Goal: Information Seeking & Learning: Learn about a topic

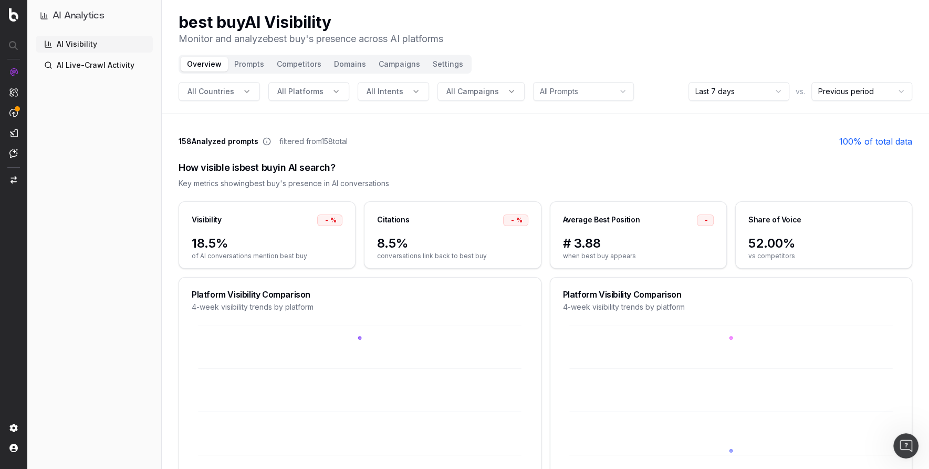
click at [76, 65] on link "AI Live-Crawl Activity" at bounding box center [94, 65] width 117 height 17
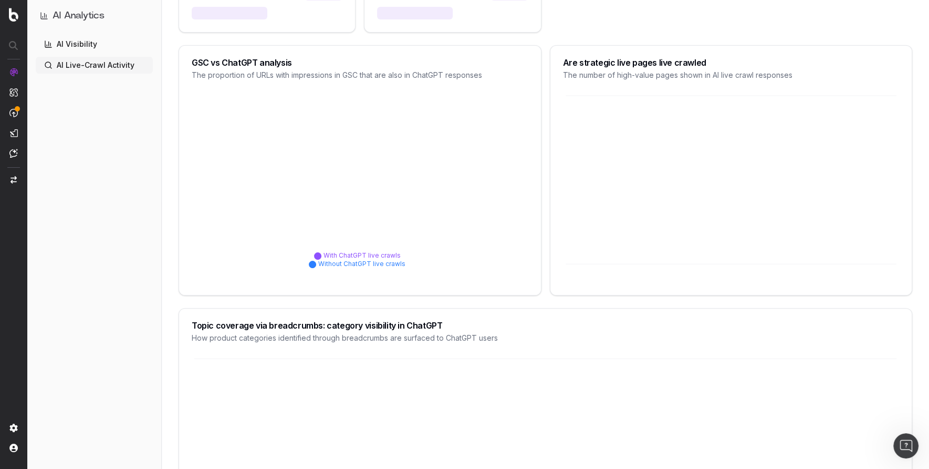
scroll to position [362, 0]
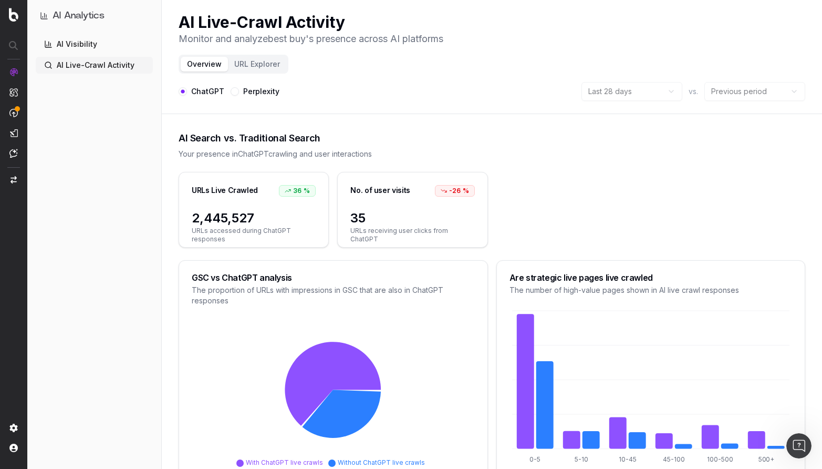
click at [79, 42] on link "AI Visibility" at bounding box center [94, 44] width 117 height 17
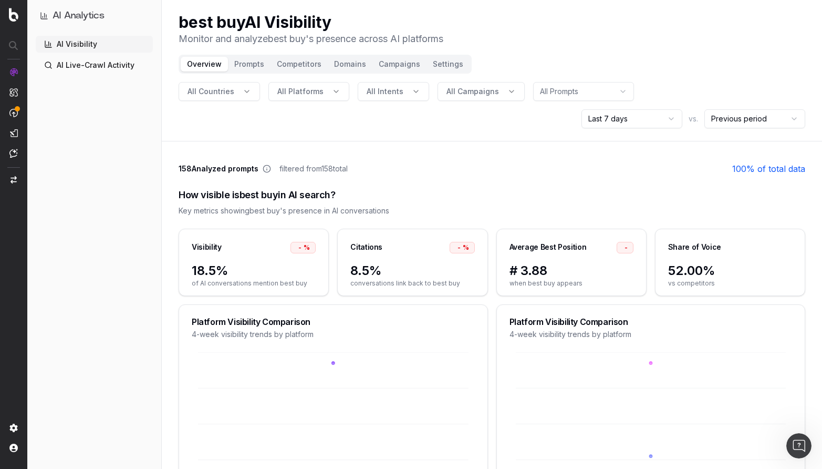
click at [241, 64] on button "Prompts" at bounding box center [249, 64] width 43 height 15
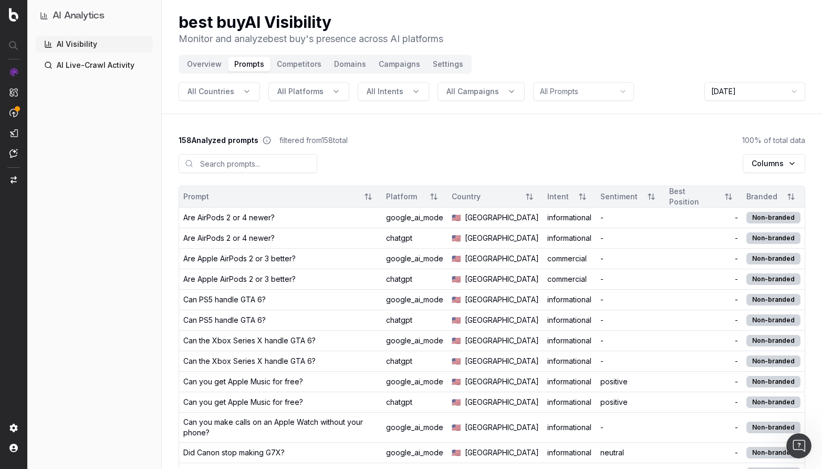
click at [290, 65] on button "Competitors" at bounding box center [299, 64] width 57 height 15
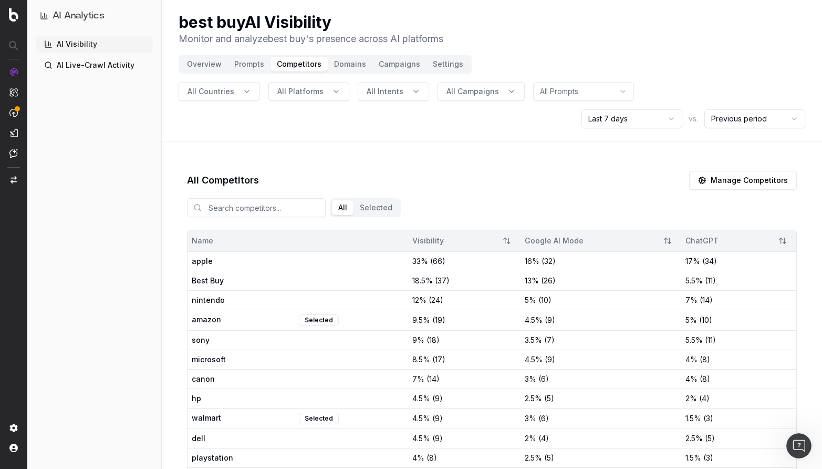
click at [756, 179] on button "Manage Competitors" at bounding box center [743, 180] width 108 height 19
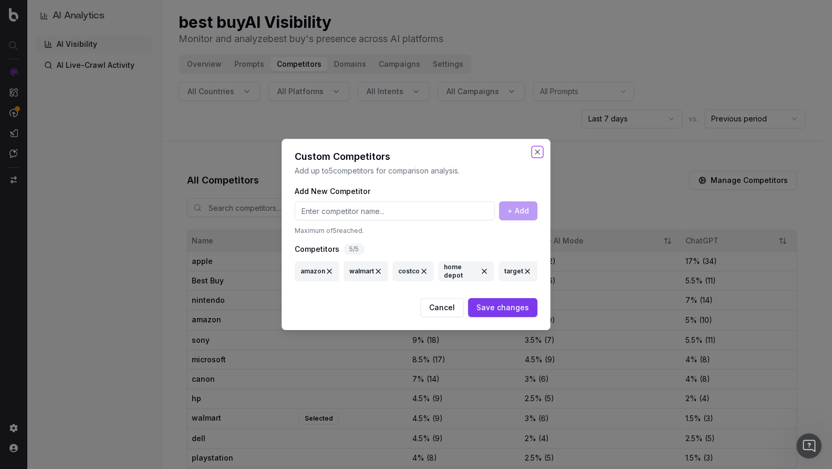
click at [534, 150] on button "Close" at bounding box center [537, 152] width 8 height 8
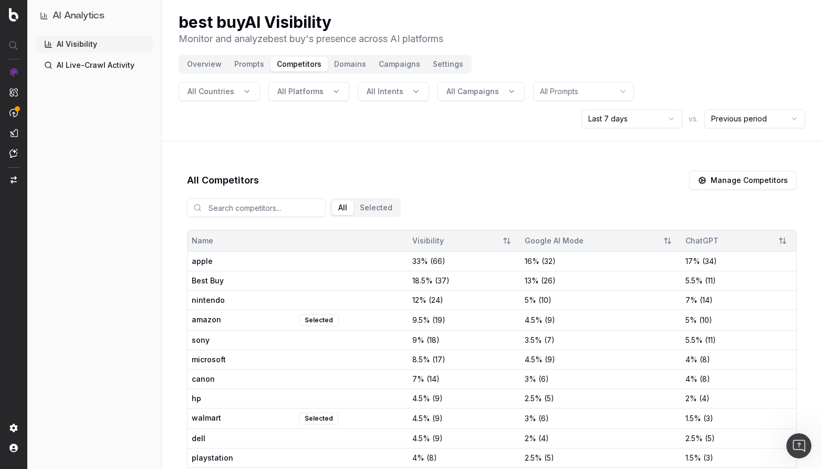
click at [357, 68] on button "Domains" at bounding box center [350, 64] width 45 height 15
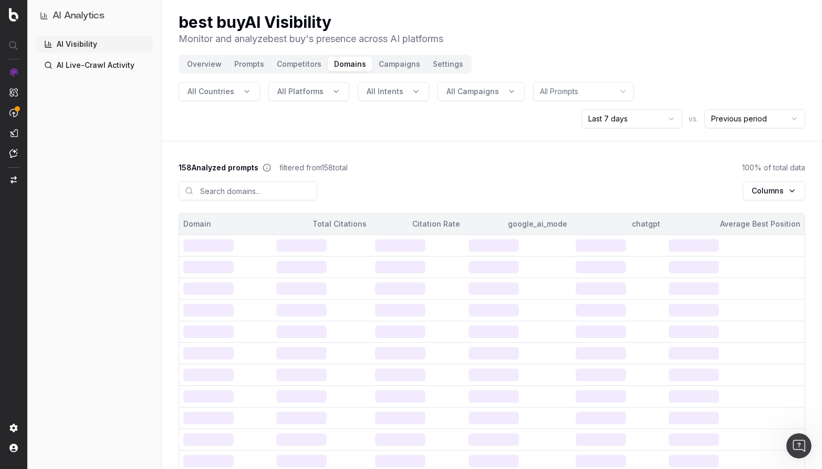
click at [338, 58] on button "Domains" at bounding box center [350, 64] width 45 height 15
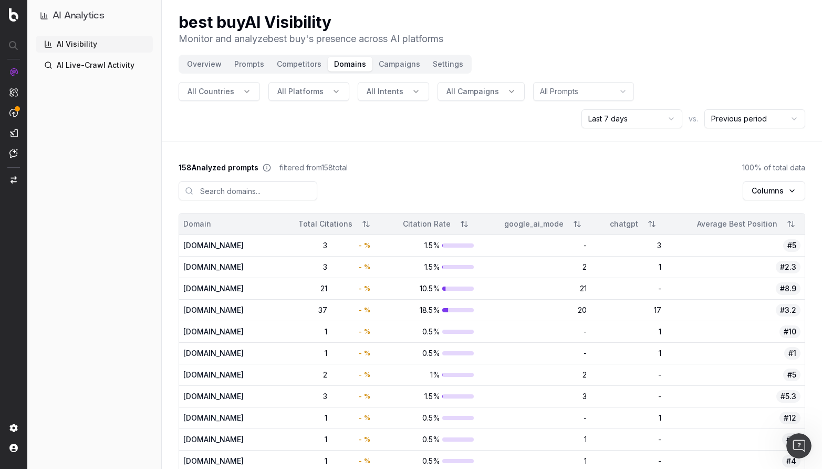
click at [394, 64] on button "Campaigns" at bounding box center [399, 64] width 54 height 15
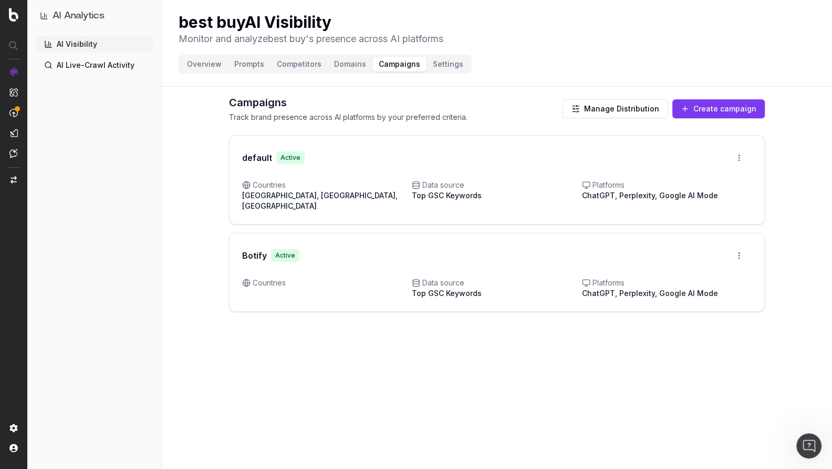
click at [440, 61] on button "Settings" at bounding box center [448, 64] width 43 height 15
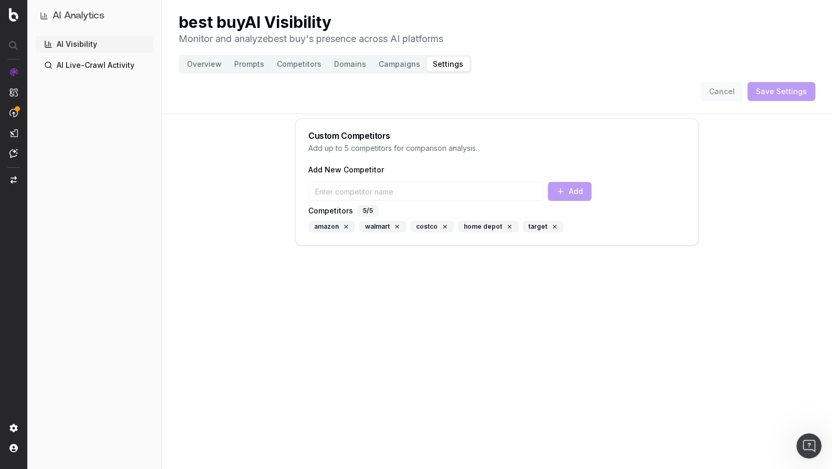
click at [372, 58] on button "Campaigns" at bounding box center [399, 64] width 54 height 15
click at [389, 67] on button "Campaigns" at bounding box center [399, 64] width 54 height 15
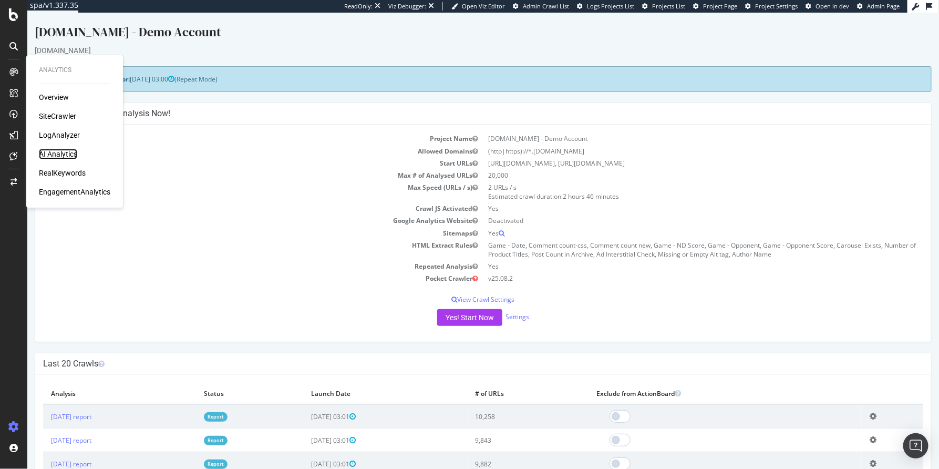
click at [59, 155] on div "AI Analytics" at bounding box center [58, 154] width 38 height 11
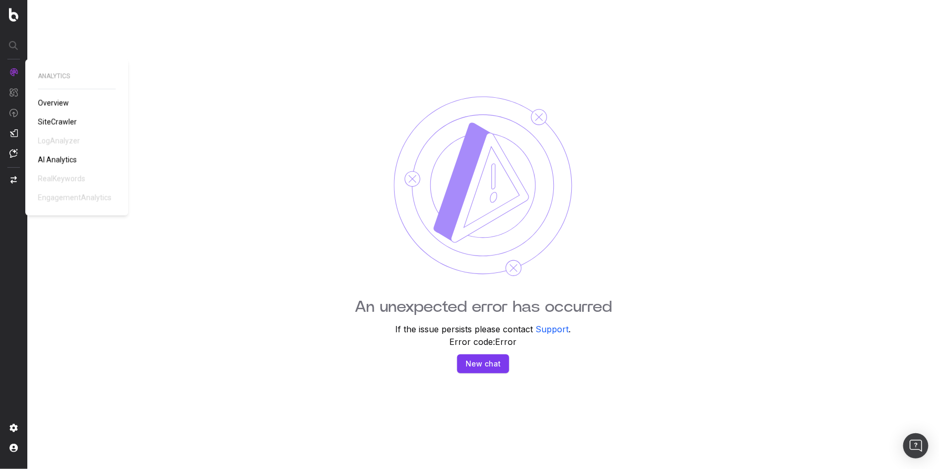
click at [51, 160] on span "AI Analytics" at bounding box center [57, 159] width 39 height 8
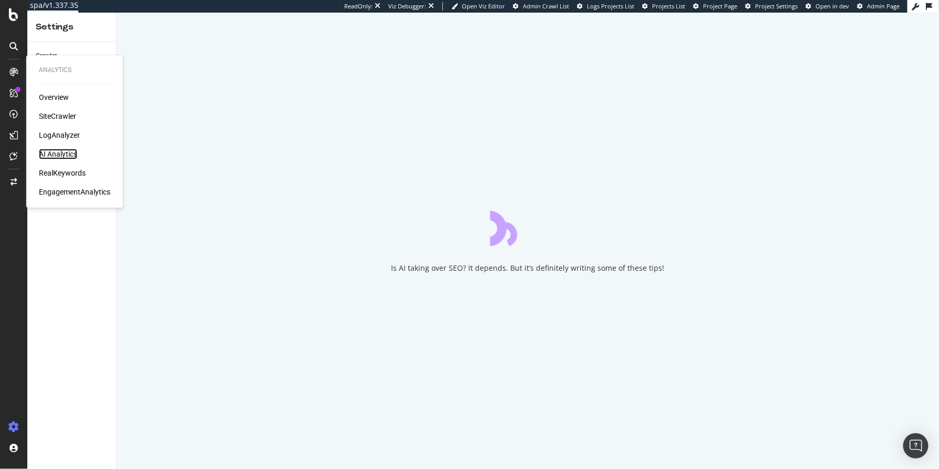
click at [69, 154] on div "AI Analytics" at bounding box center [58, 154] width 38 height 11
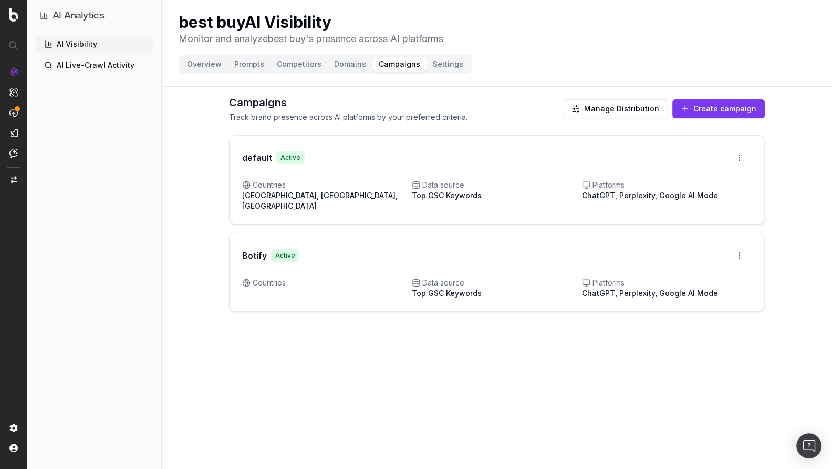
click at [340, 65] on button "Domains" at bounding box center [350, 64] width 45 height 15
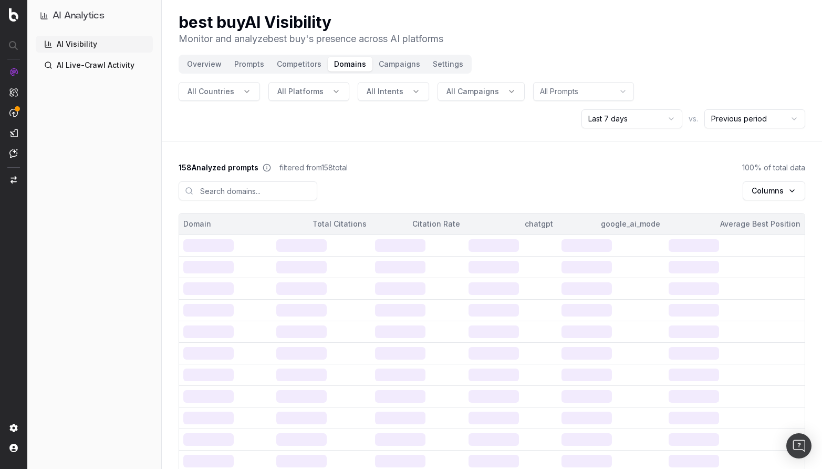
click at [297, 61] on button "Competitors" at bounding box center [299, 64] width 57 height 15
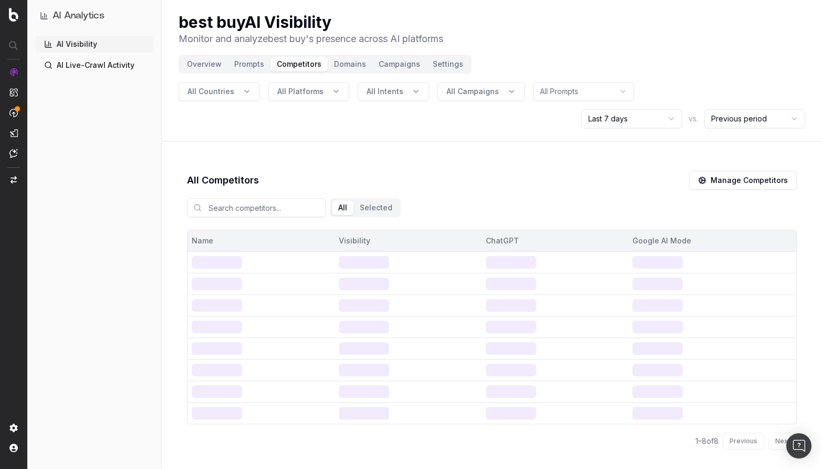
click at [240, 61] on button "Prompts" at bounding box center [249, 64] width 43 height 15
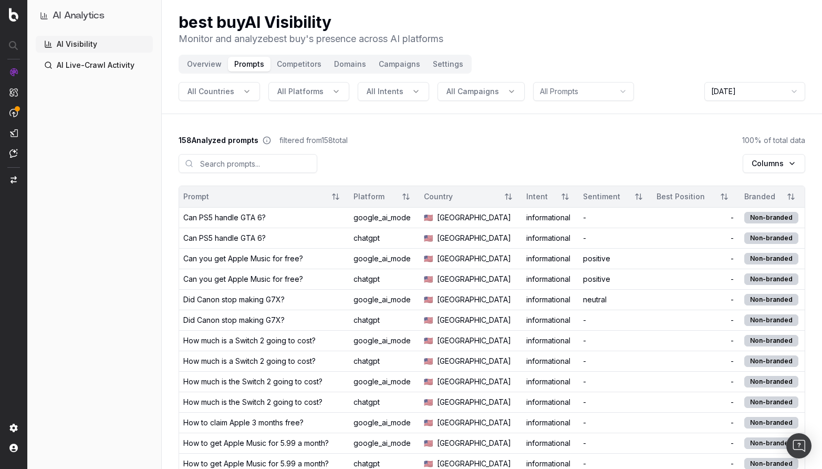
click at [196, 65] on button "Overview" at bounding box center [204, 64] width 47 height 15
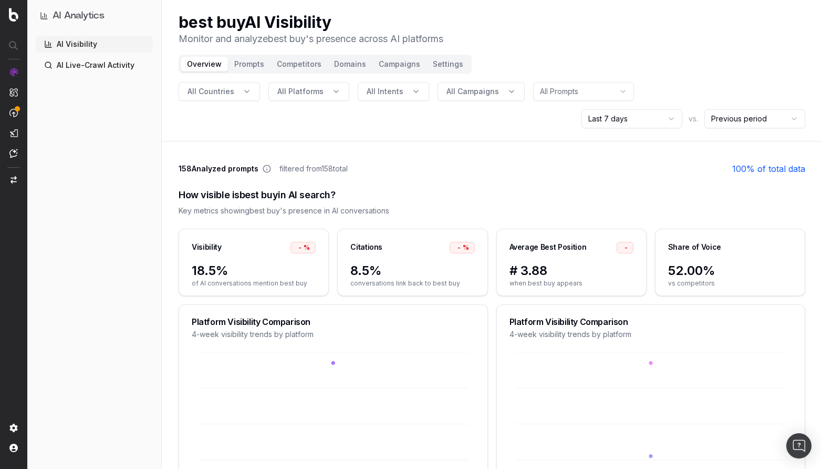
click at [71, 64] on link "AI Live-Crawl Activity" at bounding box center [94, 65] width 117 height 17
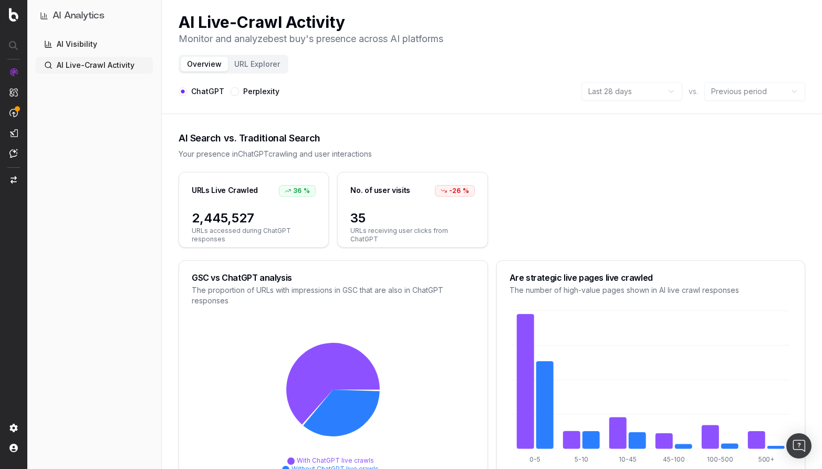
click at [60, 44] on link "AI Visibility" at bounding box center [94, 44] width 117 height 17
